Goal: Navigation & Orientation: Find specific page/section

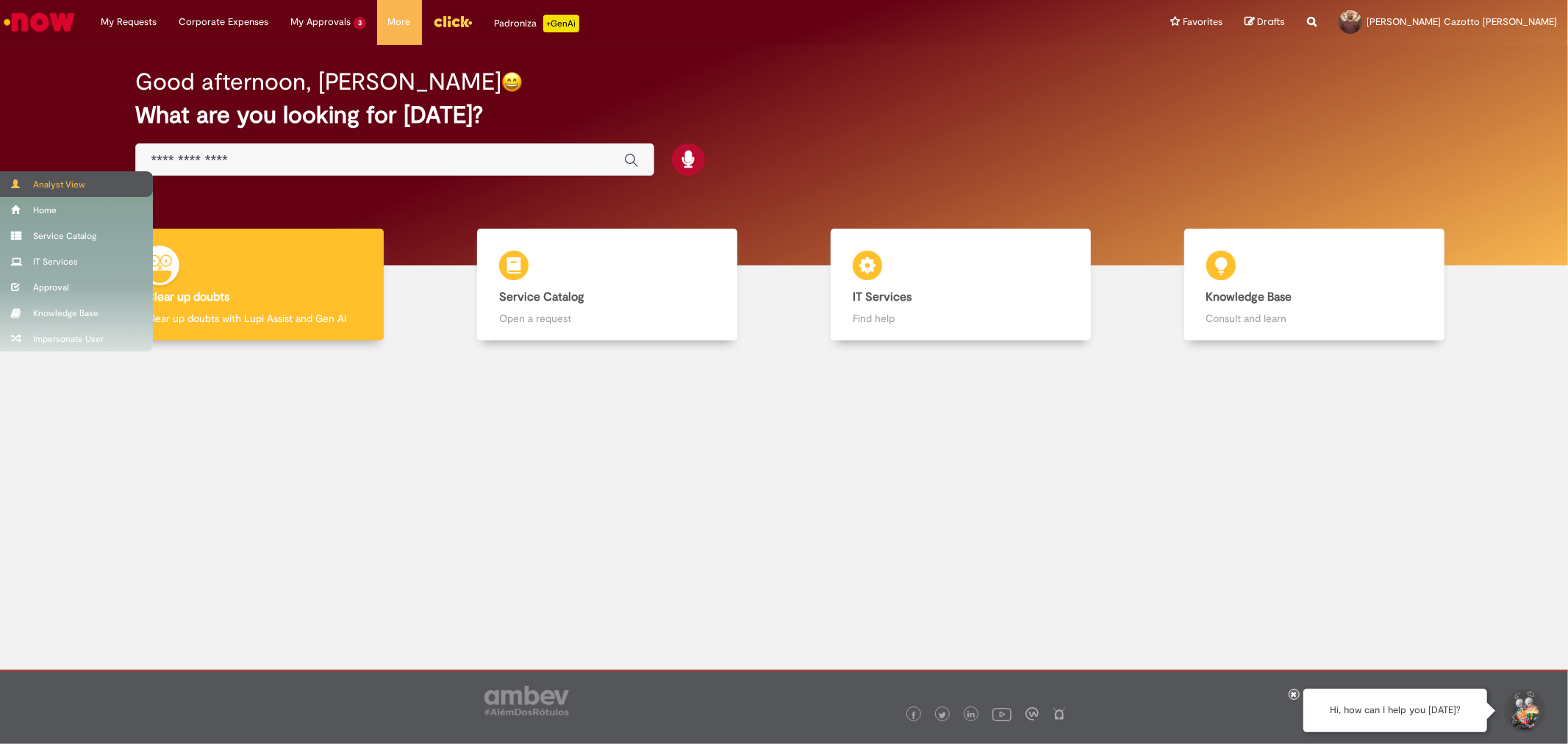
click at [19, 182] on span at bounding box center [17, 184] width 11 height 9
click at [23, 173] on div "Analyst View" at bounding box center [76, 184] width 153 height 26
